Goal: Information Seeking & Learning: Check status

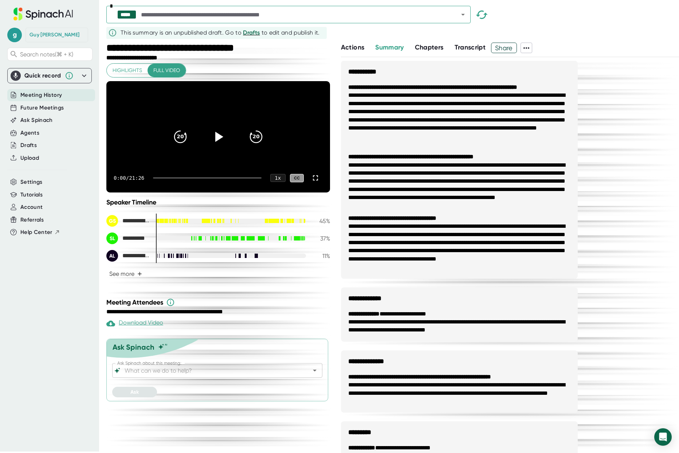
click at [49, 97] on span "Meeting History" at bounding box center [41, 95] width 42 height 8
click at [31, 95] on span "Meeting History" at bounding box center [41, 95] width 42 height 8
click at [42, 206] on span "Account" at bounding box center [31, 207] width 22 height 8
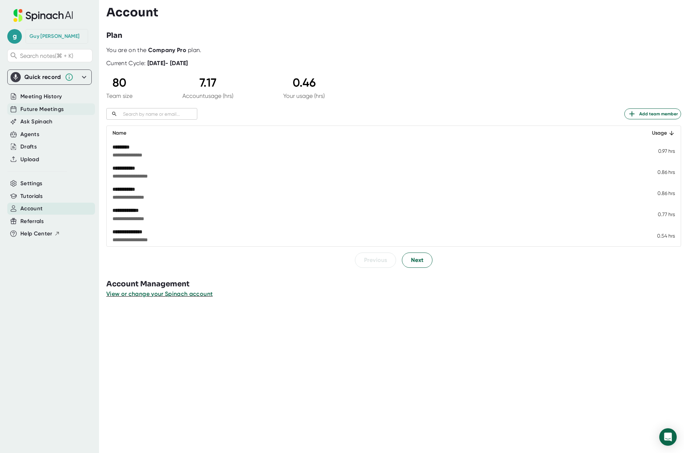
click at [44, 108] on span "Future Meetings" at bounding box center [41, 109] width 43 height 8
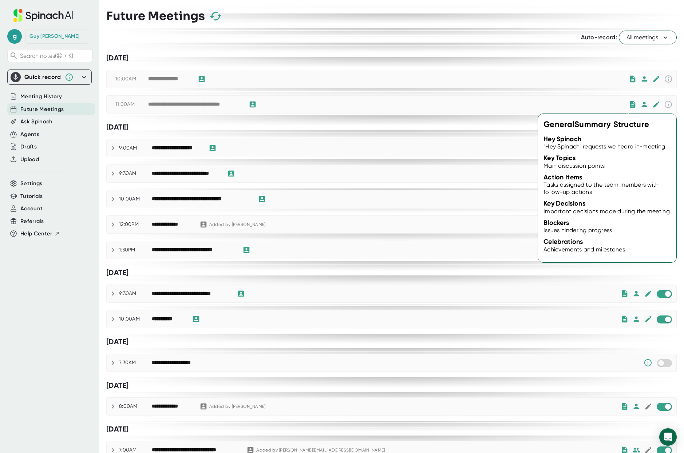
click at [630, 105] on icon at bounding box center [632, 104] width 5 height 7
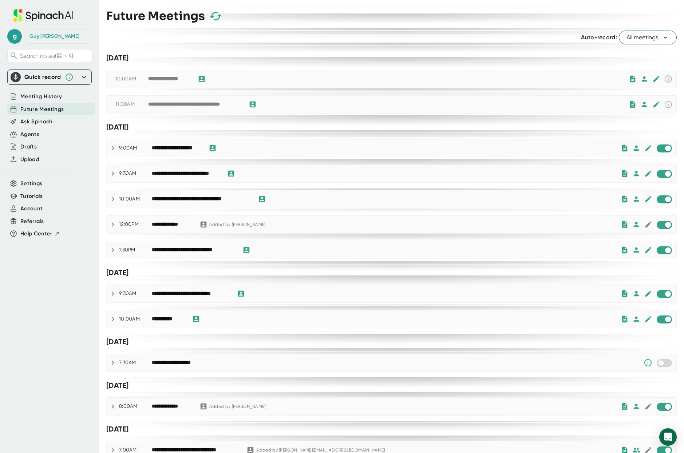
click at [221, 104] on div "**********" at bounding box center [194, 104] width 93 height 7
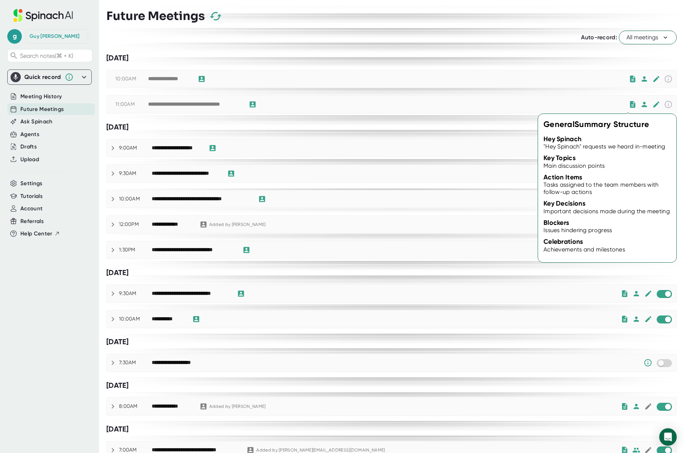
click at [630, 105] on icon at bounding box center [632, 104] width 5 height 7
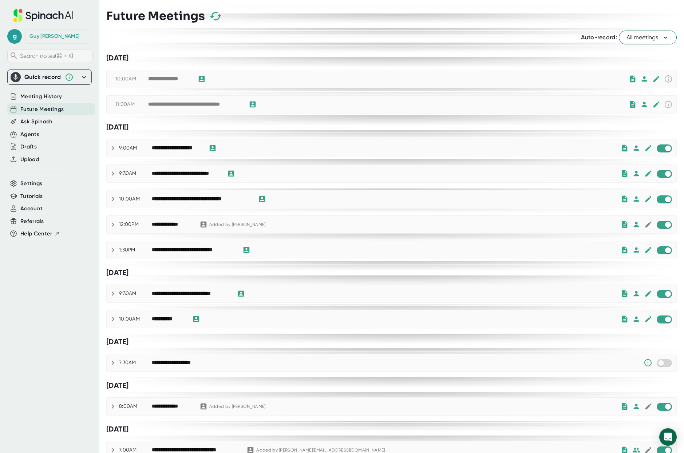
click at [39, 52] on div "Search notes (⌘ + K)" at bounding box center [49, 55] width 85 height 13
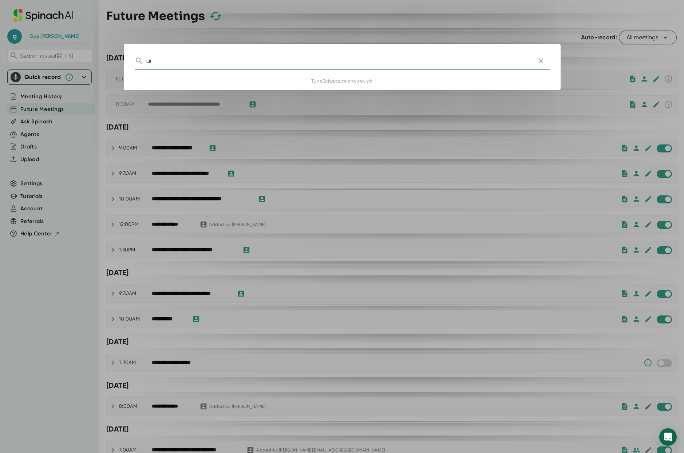
type input "a"
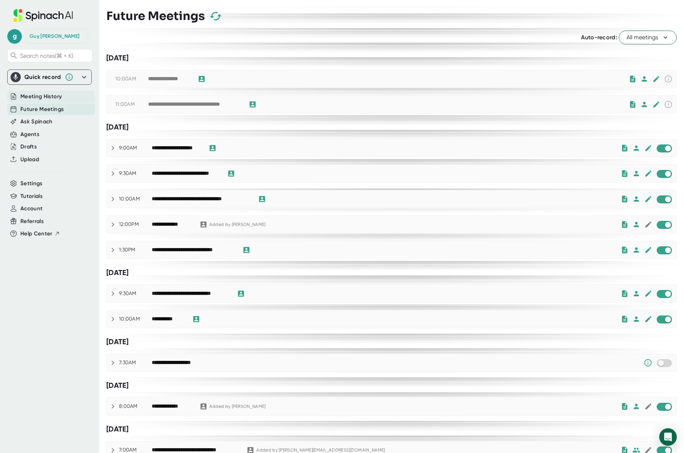
click at [44, 99] on span "Meeting History" at bounding box center [41, 96] width 42 height 8
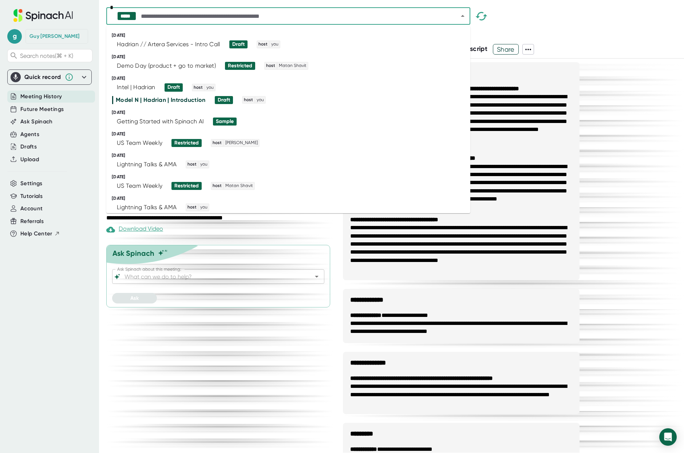
click at [190, 19] on input "text" at bounding box center [292, 16] width 307 height 10
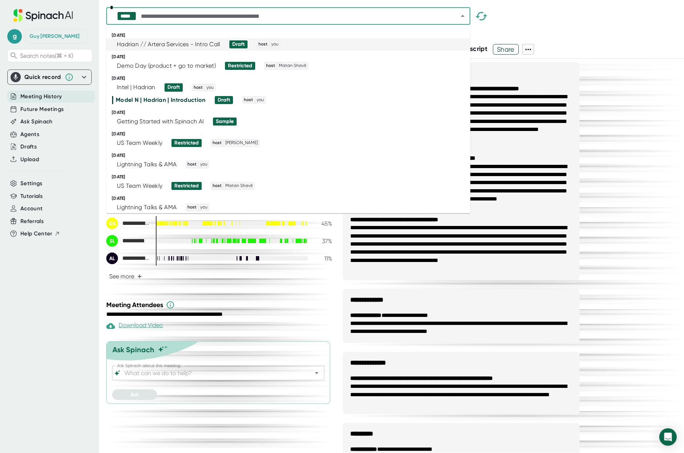
click at [182, 43] on div "Hadrian // Artera Services - Intro Call" at bounding box center [168, 44] width 103 height 7
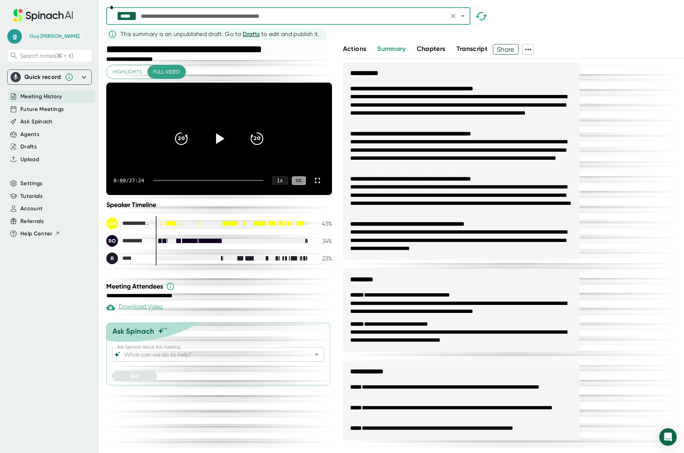
click at [220, 144] on icon at bounding box center [220, 139] width 8 height 11
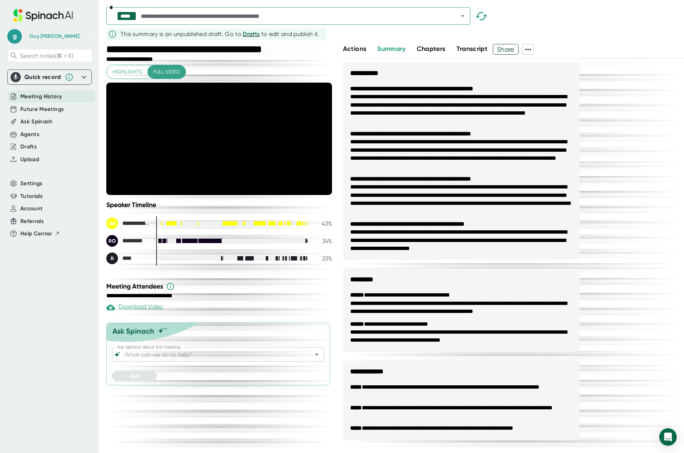
click at [358, 50] on span "Actions" at bounding box center [354, 49] width 23 height 8
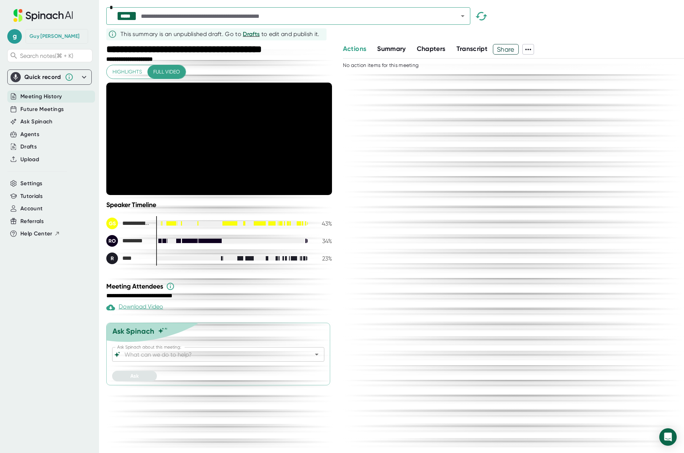
click at [436, 48] on span "Chapters" at bounding box center [431, 49] width 29 height 8
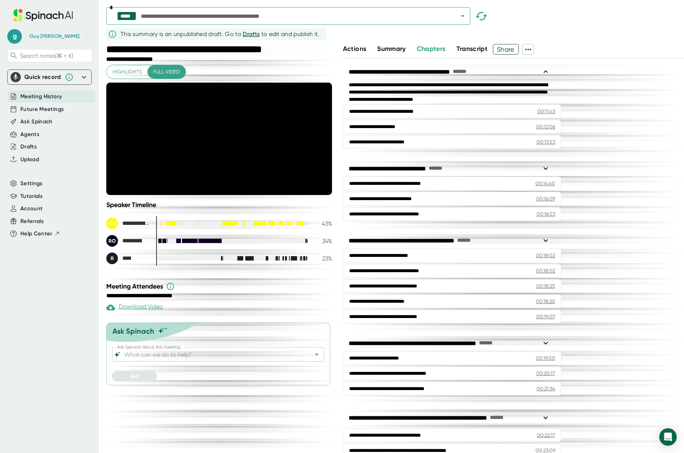
click at [461, 48] on span "Transcript" at bounding box center [472, 49] width 31 height 8
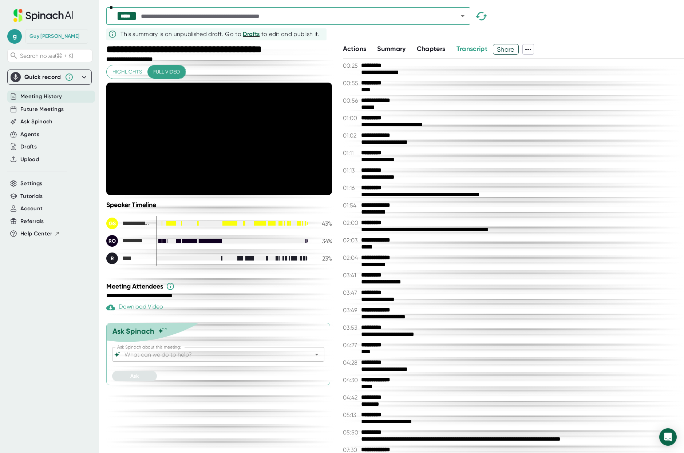
click at [437, 48] on span "Chapters" at bounding box center [431, 49] width 29 height 8
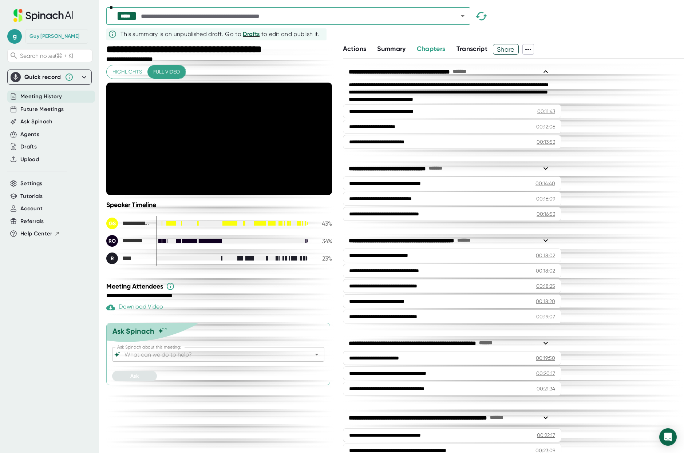
click at [413, 46] on div "Summary" at bounding box center [396, 49] width 39 height 10
click at [394, 48] on span "Summary" at bounding box center [391, 49] width 28 height 8
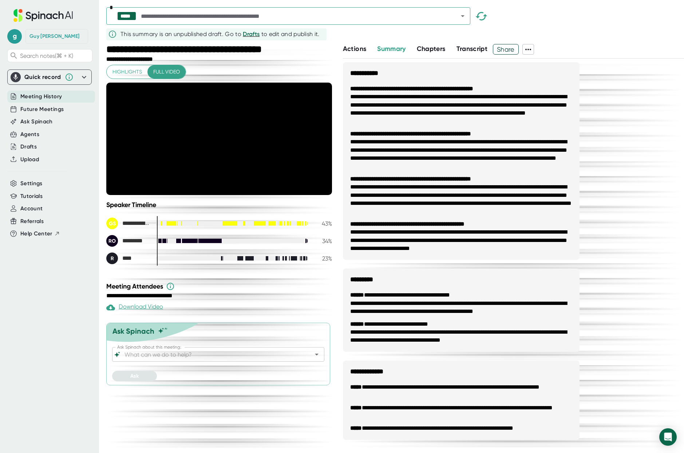
drag, startPoint x: 161, startPoint y: 271, endPoint x: 167, endPoint y: 269, distance: 6.3
click at [167, 264] on div "R **** 23 %" at bounding box center [219, 259] width 226 height 12
click at [169, 243] on div at bounding box center [232, 241] width 152 height 4
click at [193, 153] on div "20 20" at bounding box center [219, 138] width 105 height 29
click at [193, 166] on video at bounding box center [219, 139] width 226 height 113
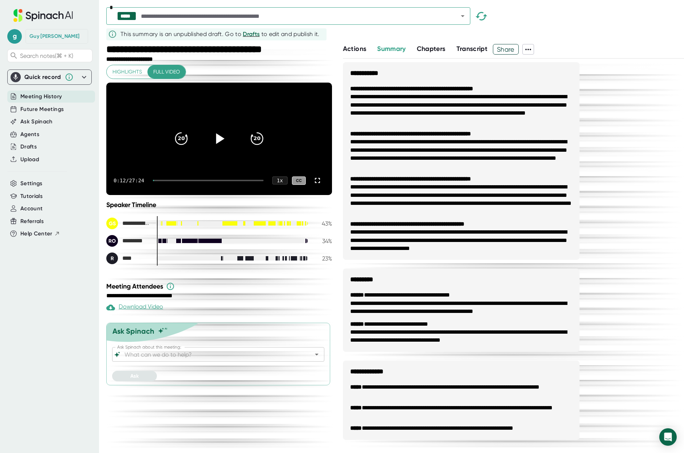
drag, startPoint x: 162, startPoint y: 195, endPoint x: 172, endPoint y: 194, distance: 9.9
click at [172, 181] on div at bounding box center [208, 180] width 110 height 1
click at [191, 181] on div at bounding box center [208, 180] width 110 height 1
click at [220, 148] on icon at bounding box center [219, 139] width 18 height 18
click at [199, 181] on div at bounding box center [208, 180] width 110 height 1
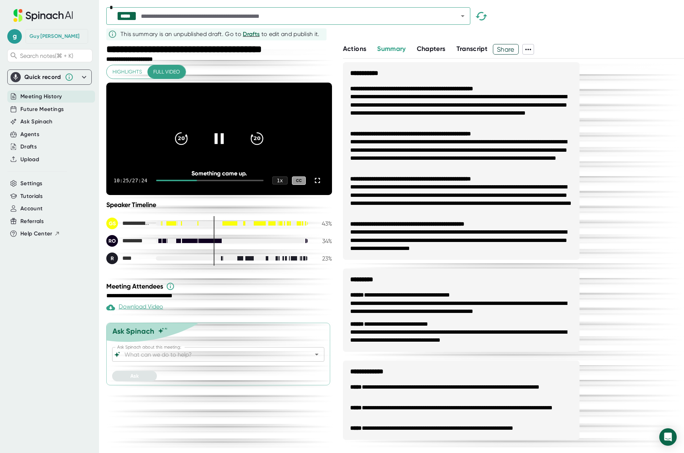
click at [209, 181] on div at bounding box center [209, 180] width 107 height 1
click at [260, 148] on icon "20" at bounding box center [257, 139] width 18 height 18
drag, startPoint x: 222, startPoint y: 194, endPoint x: 241, endPoint y: 194, distance: 19.3
click at [241, 181] on div at bounding box center [209, 180] width 107 height 1
click at [243, 181] on div at bounding box center [209, 180] width 107 height 1
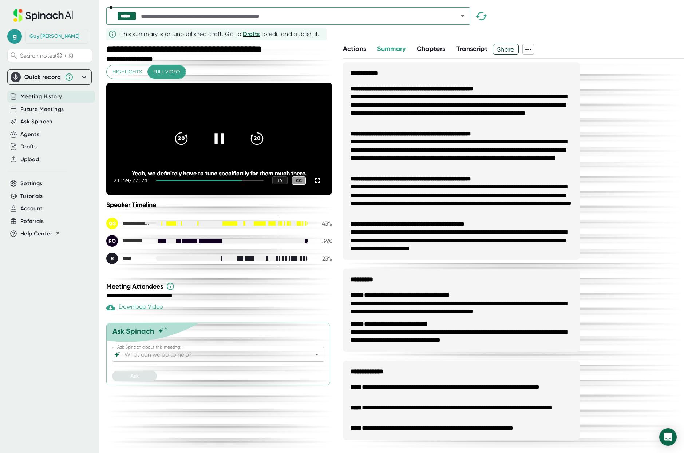
click at [253, 181] on div at bounding box center [209, 180] width 107 height 1
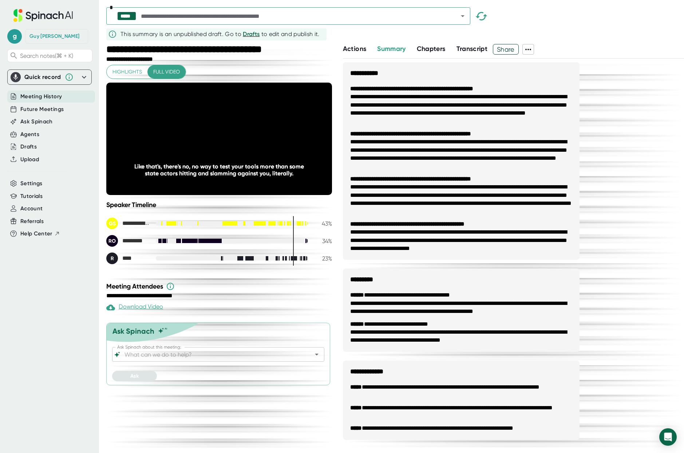
click at [126, 74] on span "Highlights" at bounding box center [127, 71] width 29 height 9
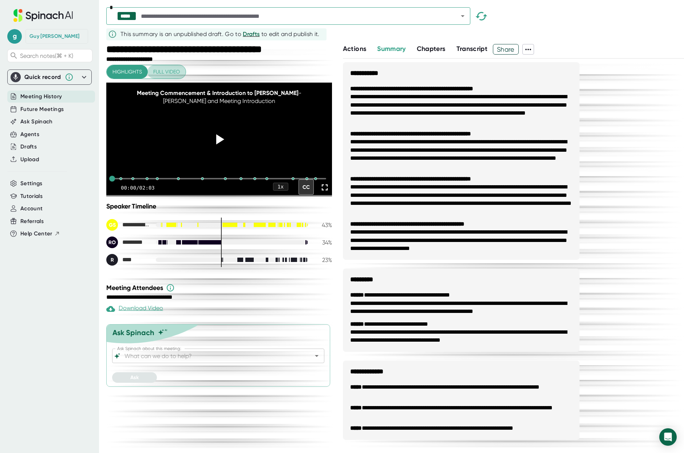
click at [166, 72] on span "Full video" at bounding box center [166, 71] width 27 height 9
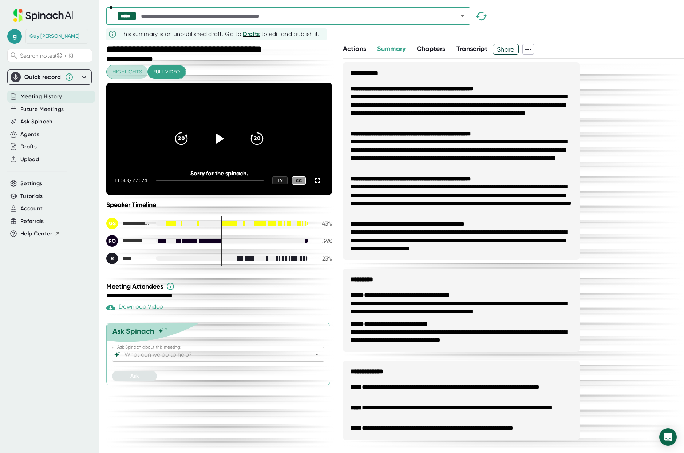
click at [139, 74] on span "Highlights" at bounding box center [127, 71] width 29 height 9
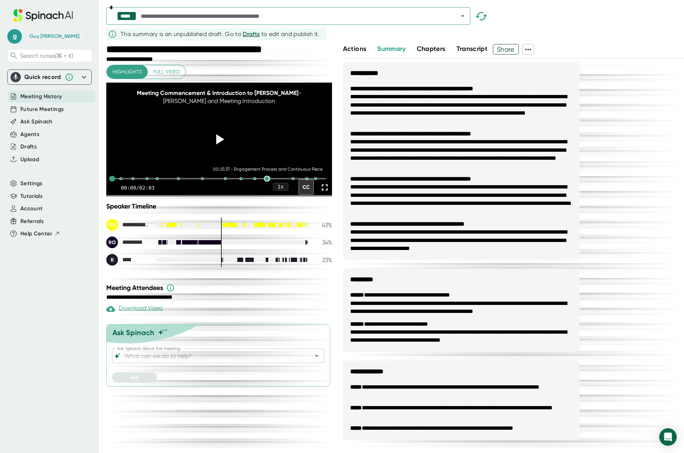
click at [268, 182] on div at bounding box center [267, 179] width 6 height 6
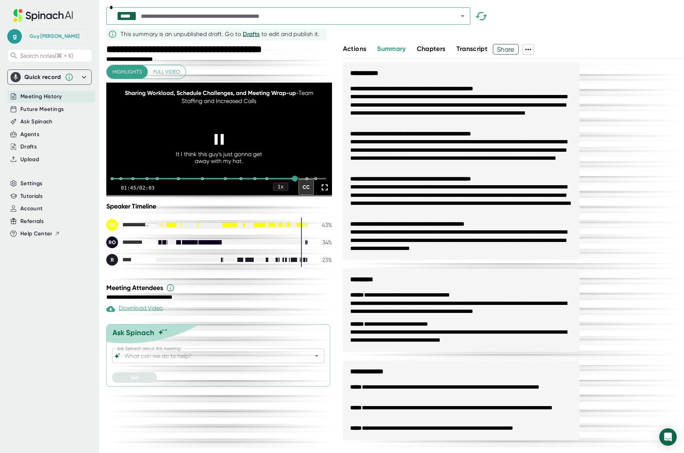
click at [217, 145] on icon at bounding box center [218, 139] width 9 height 11
click at [165, 71] on span "Full video" at bounding box center [166, 71] width 27 height 9
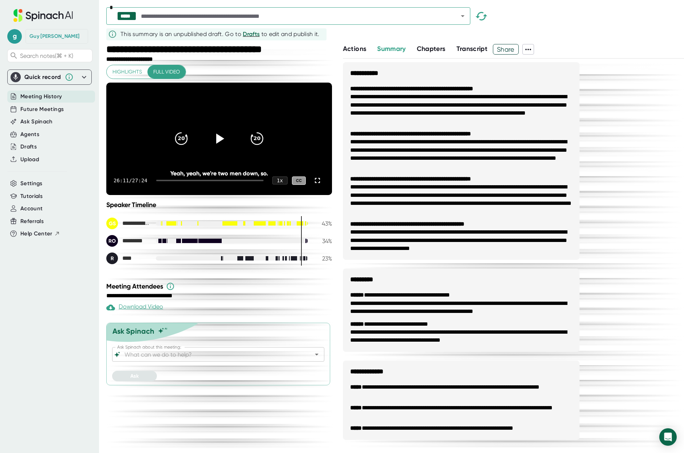
click at [219, 264] on div "R **** 23 %" at bounding box center [219, 259] width 226 height 12
click at [212, 192] on div "26:11 / 27:24 1 x CC" at bounding box center [219, 180] width 226 height 29
click at [218, 195] on div "26:11 / 27:24 1 x CC" at bounding box center [219, 180] width 226 height 29
click at [212, 148] on icon at bounding box center [219, 139] width 18 height 18
click at [209, 195] on div "0:01 / 27:24 1 x CC" at bounding box center [219, 180] width 226 height 29
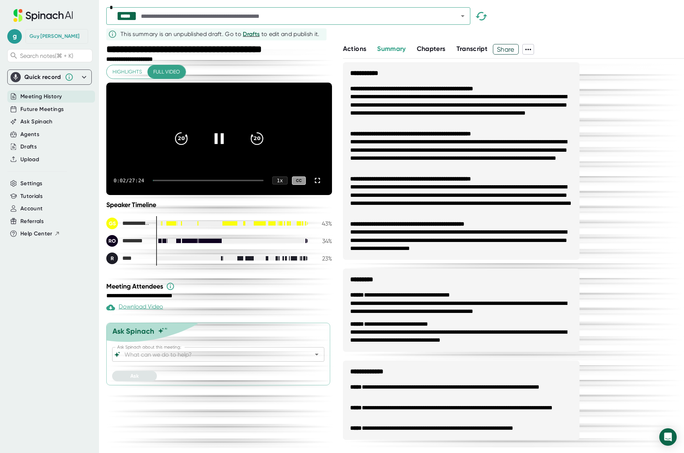
click at [205, 194] on div "0:02 / 27:24 1 x CC" at bounding box center [219, 180] width 226 height 29
click at [202, 181] on div at bounding box center [208, 180] width 110 height 1
click at [208, 181] on div at bounding box center [209, 180] width 107 height 1
click at [205, 181] on div at bounding box center [180, 180] width 49 height 1
click at [224, 148] on icon at bounding box center [219, 139] width 18 height 18
